Goal: Transaction & Acquisition: Purchase product/service

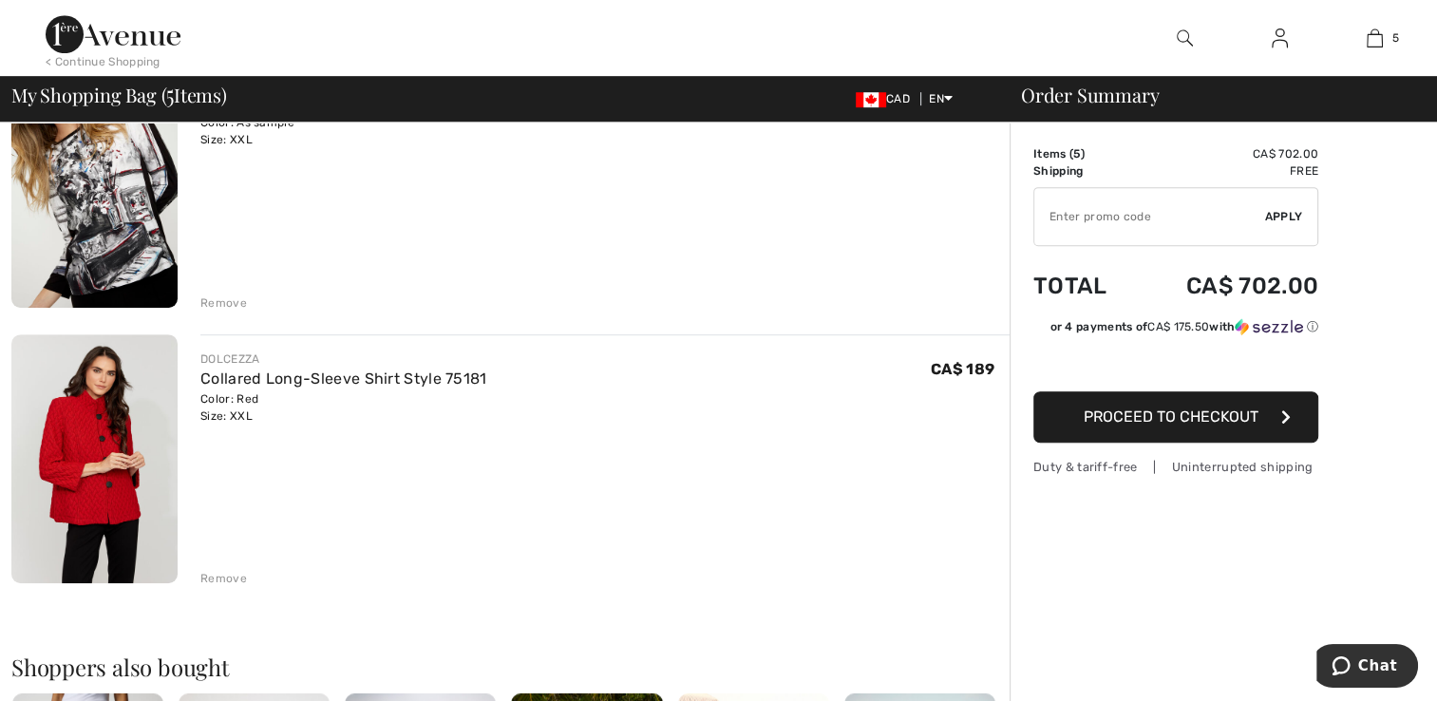
scroll to position [1047, 0]
click at [213, 381] on link "Collared Long-Sleeve Shirt Style 75181" at bounding box center [343, 379] width 286 height 18
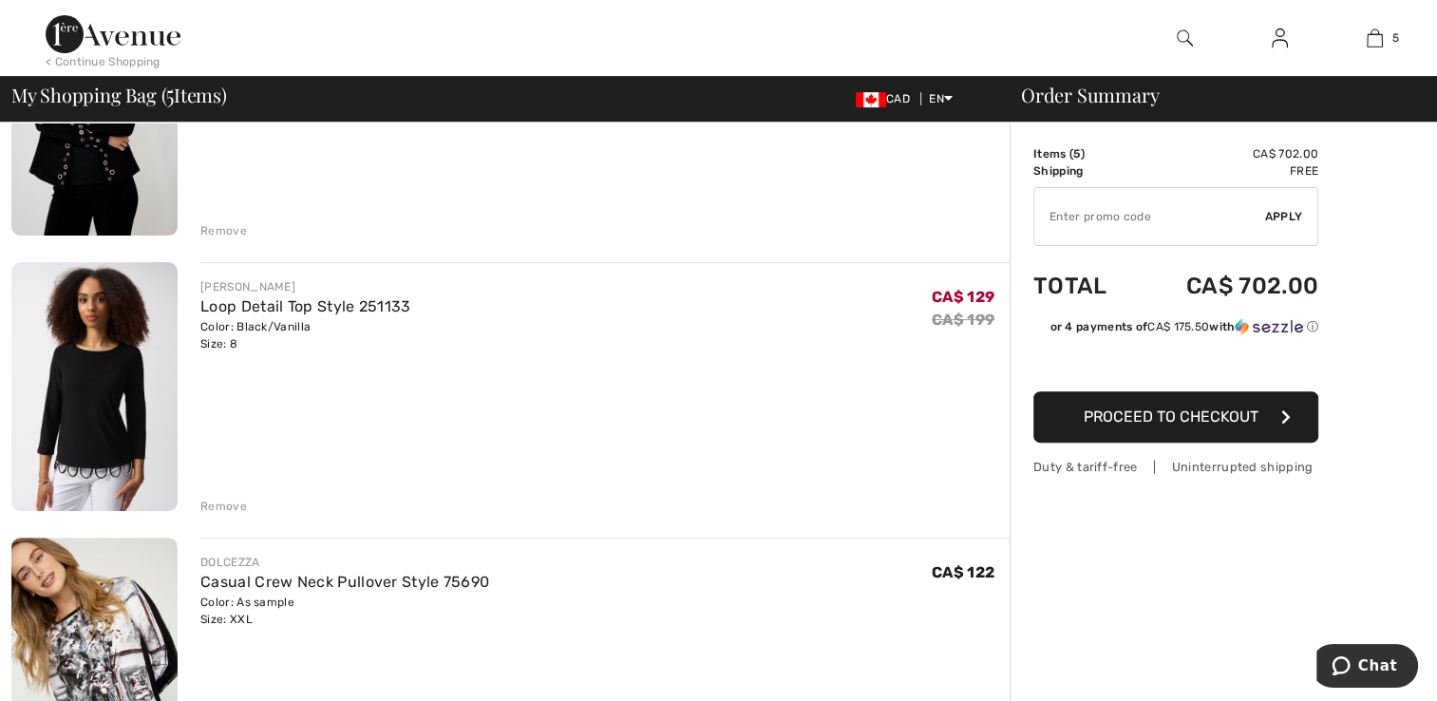
scroll to position [564, 0]
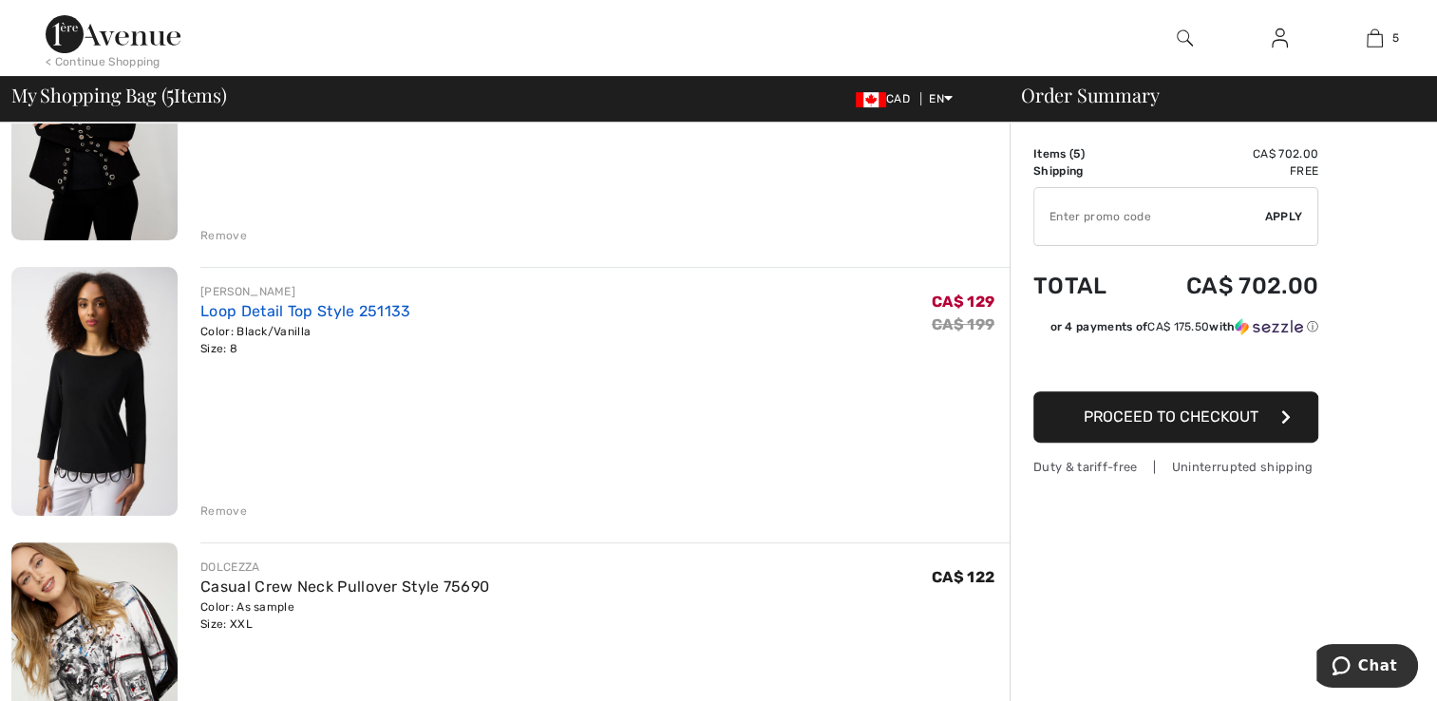
click at [243, 315] on link "Loop Detail Top Style 251133" at bounding box center [305, 311] width 210 height 18
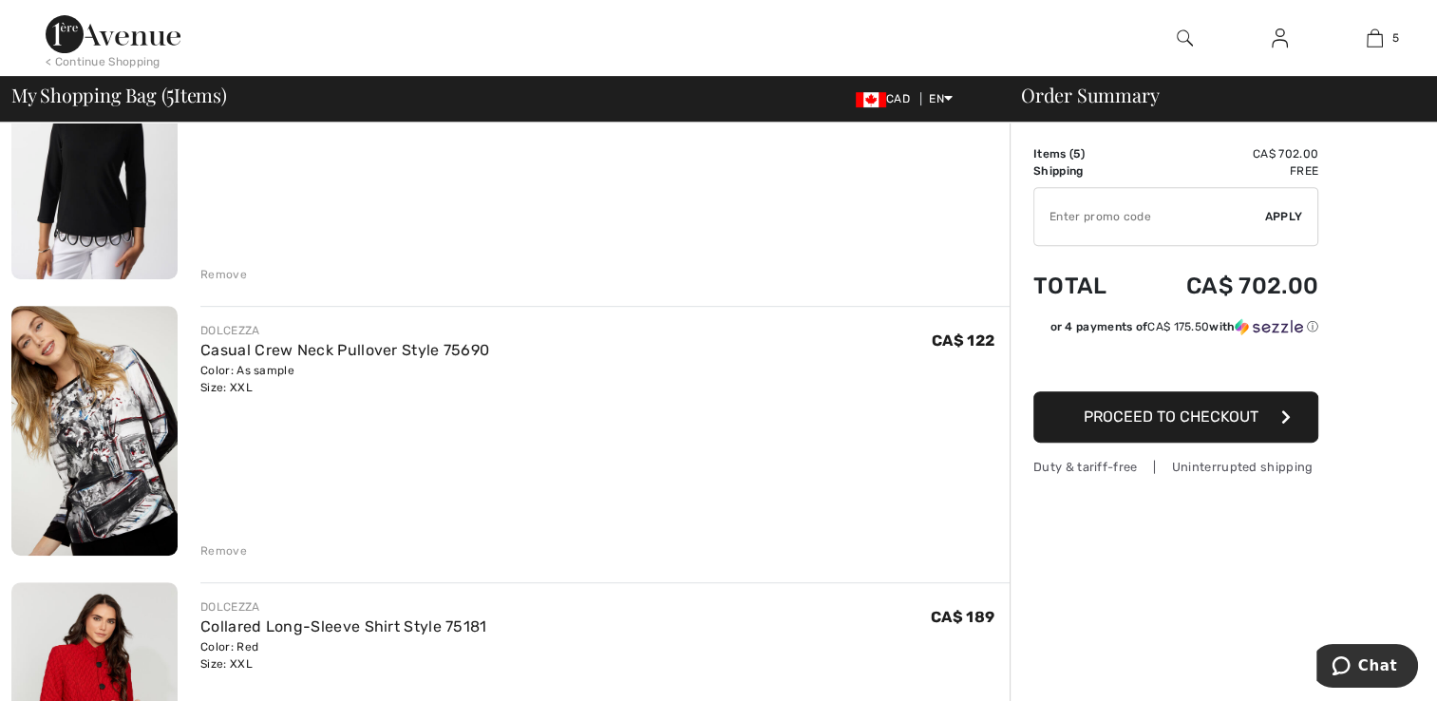
scroll to position [561, 0]
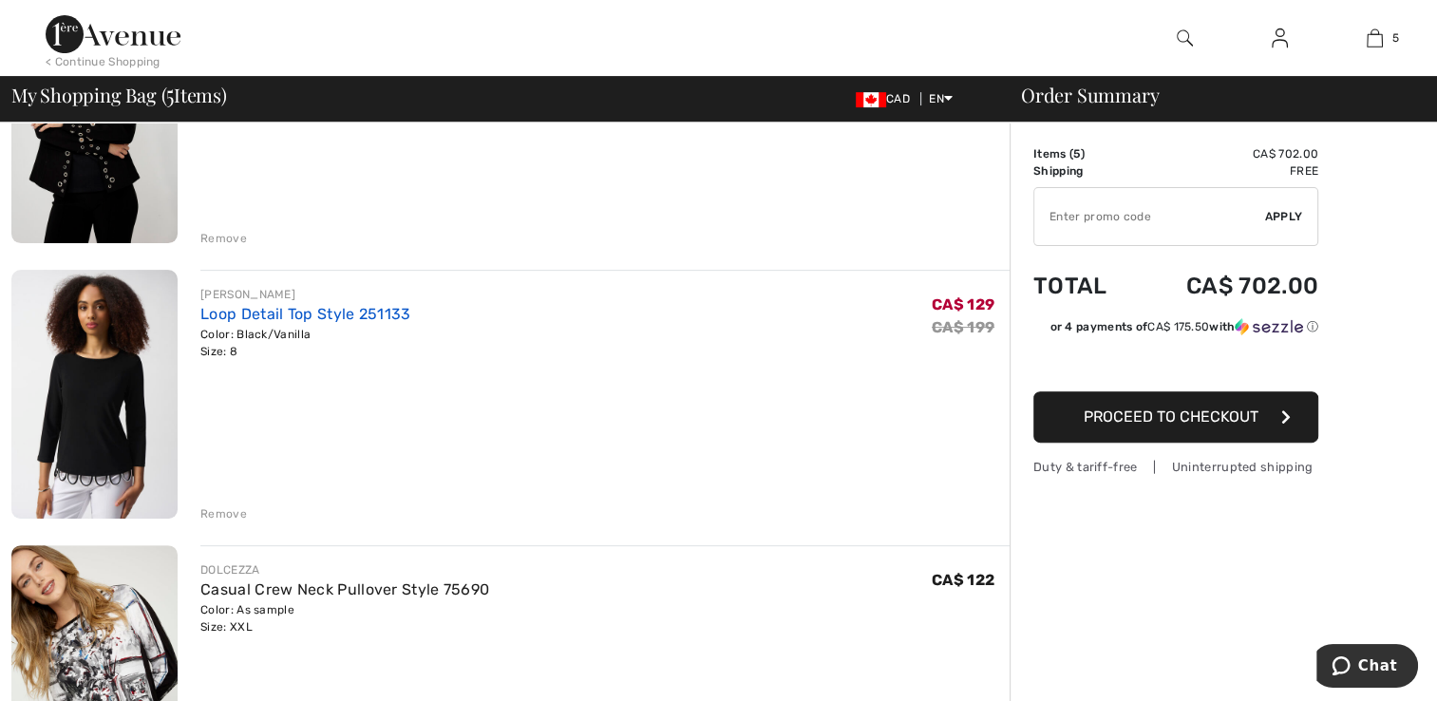
click at [223, 313] on link "Loop Detail Top Style 251133" at bounding box center [305, 314] width 210 height 18
